Goal: Information Seeking & Learning: Check status

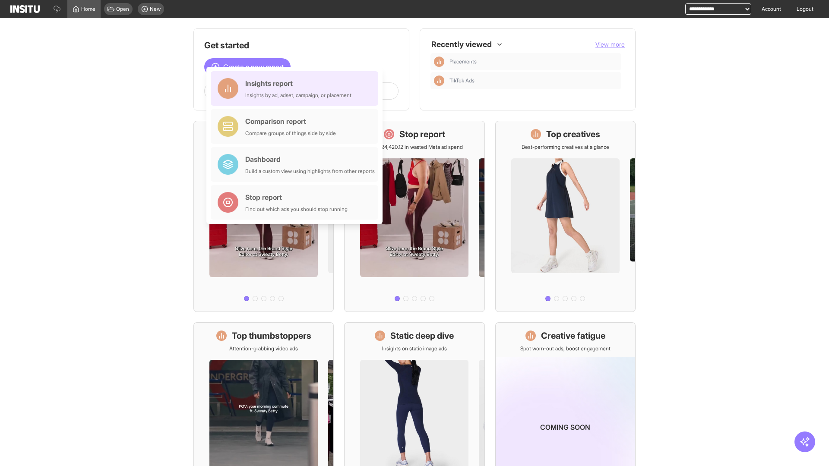
click at [297, 89] on div "Insights report Insights by ad, adset, campaign, or placement" at bounding box center [298, 88] width 106 height 21
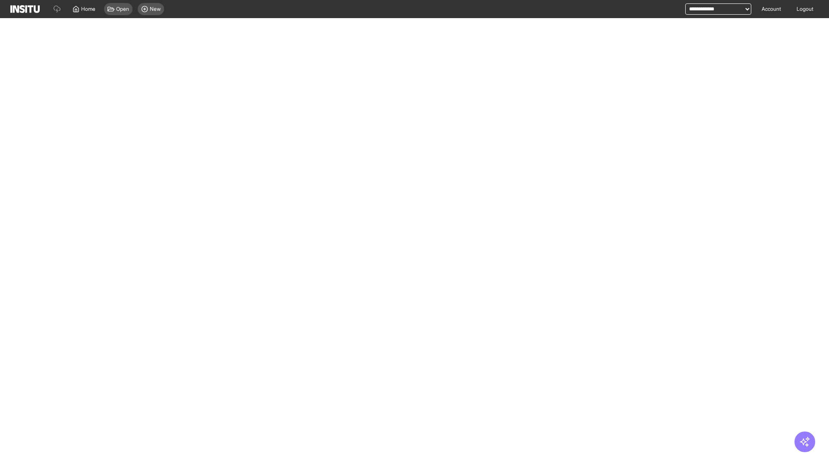
select select "**"
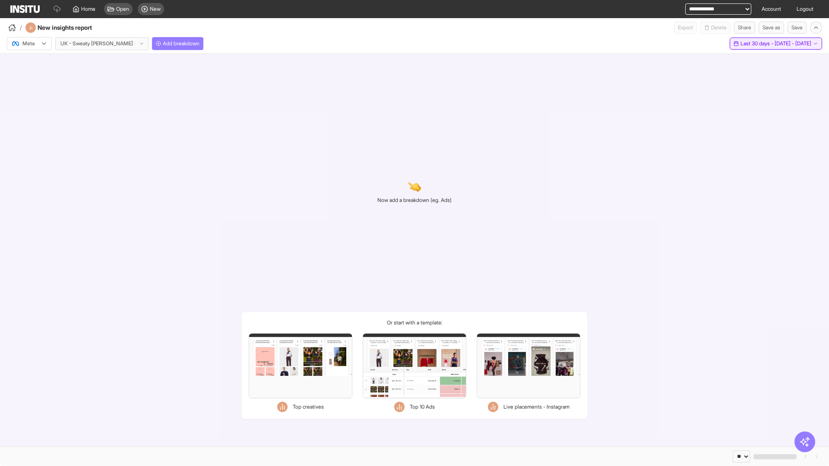
click at [759, 44] on span "Last 30 days - [DATE] - [DATE]" at bounding box center [776, 43] width 71 height 7
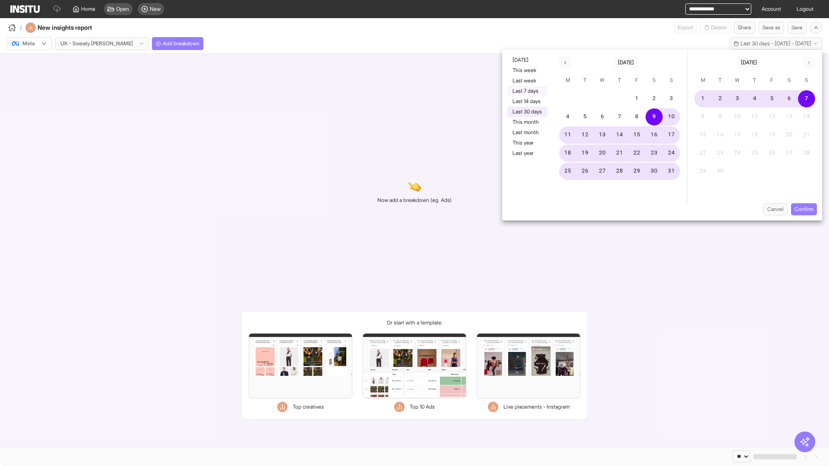
click at [526, 91] on button "Last 7 days" at bounding box center [527, 91] width 40 height 10
